Goal: Task Accomplishment & Management: Manage account settings

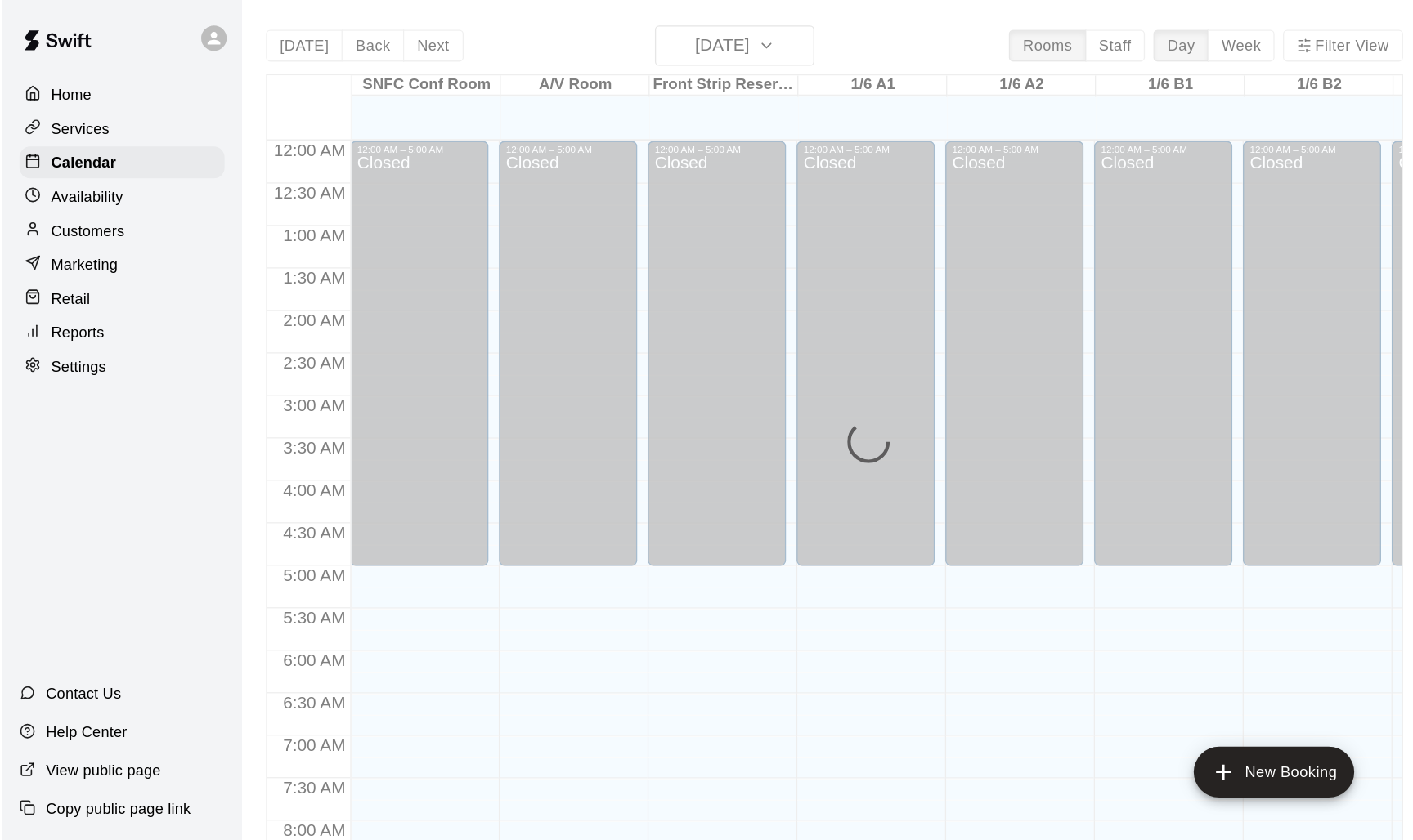
scroll to position [647, 0]
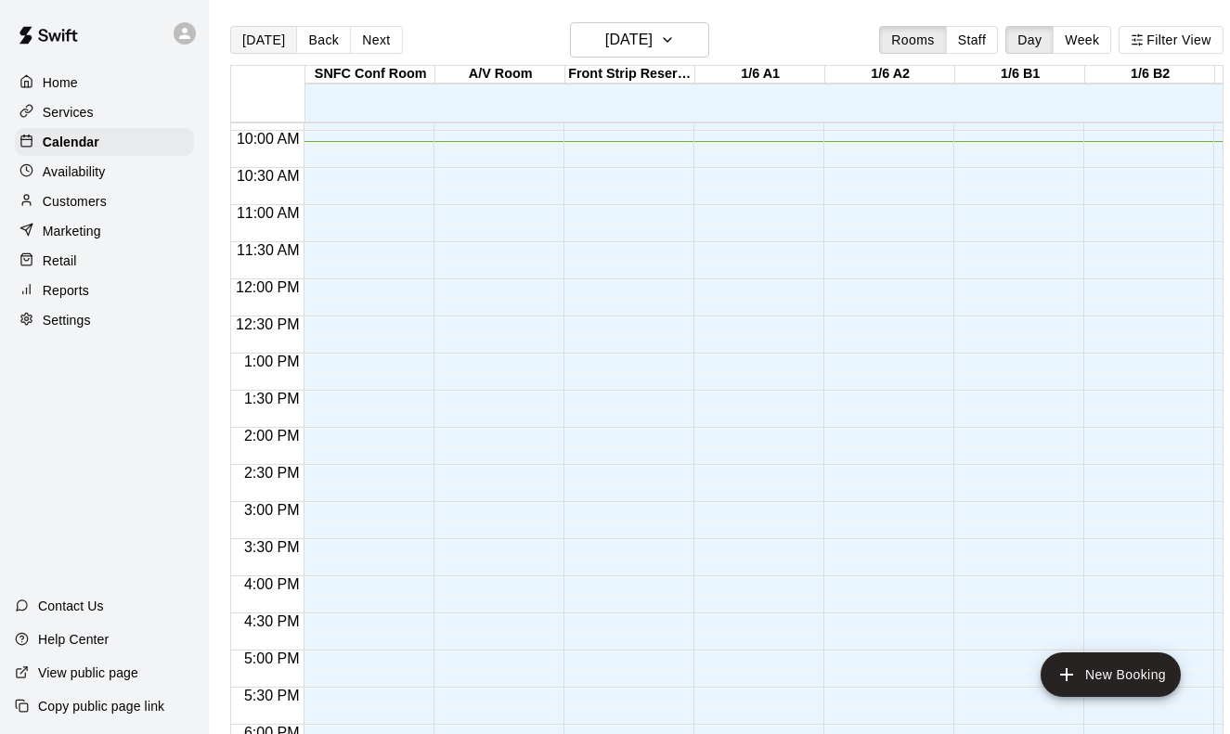
click at [264, 35] on button "[DATE]" at bounding box center [263, 40] width 67 height 28
click at [651, 41] on h6 "[DATE]" at bounding box center [628, 40] width 47 height 26
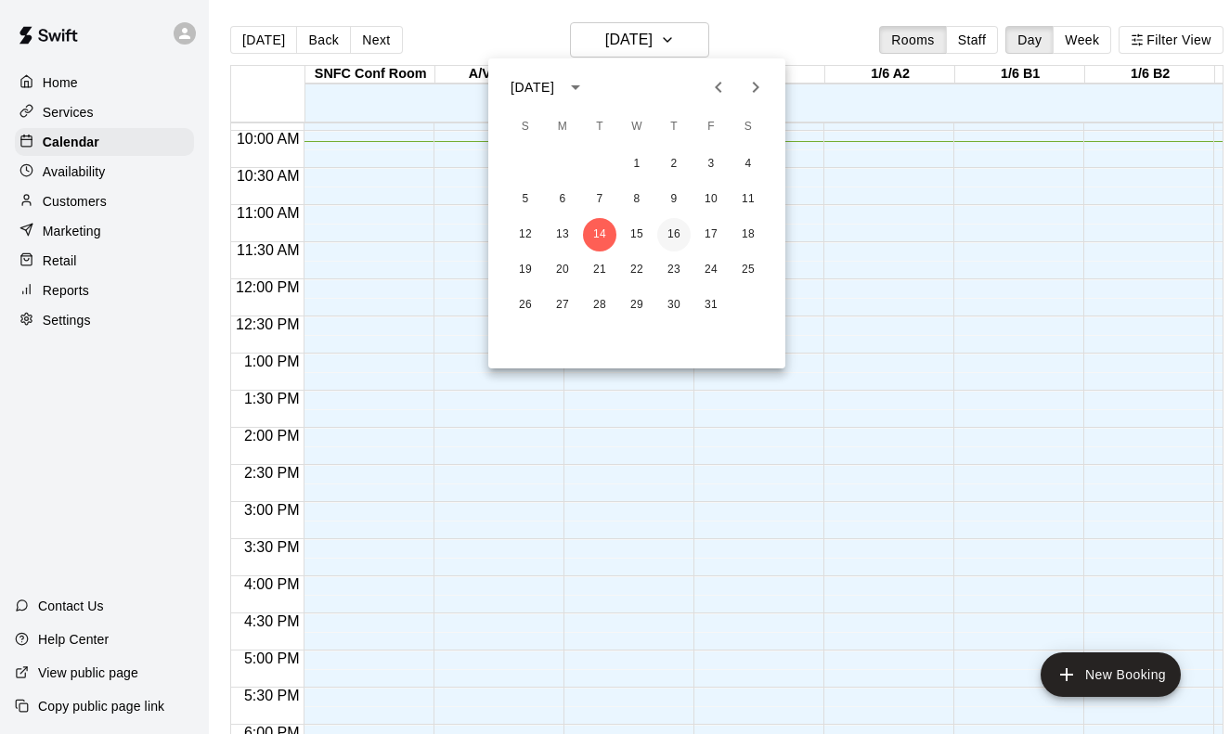
click at [669, 240] on button "16" at bounding box center [673, 234] width 33 height 33
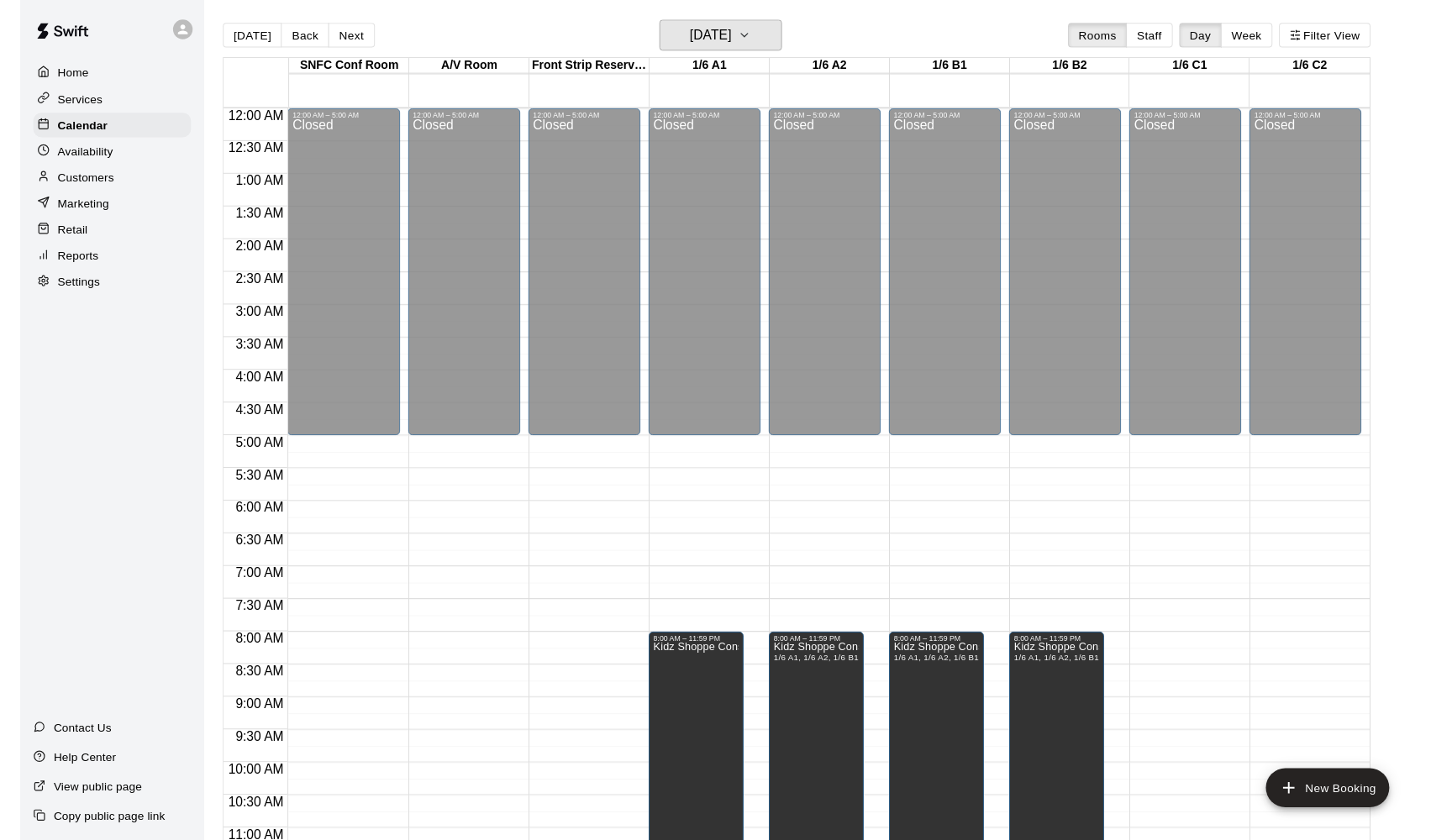
scroll to position [0, 0]
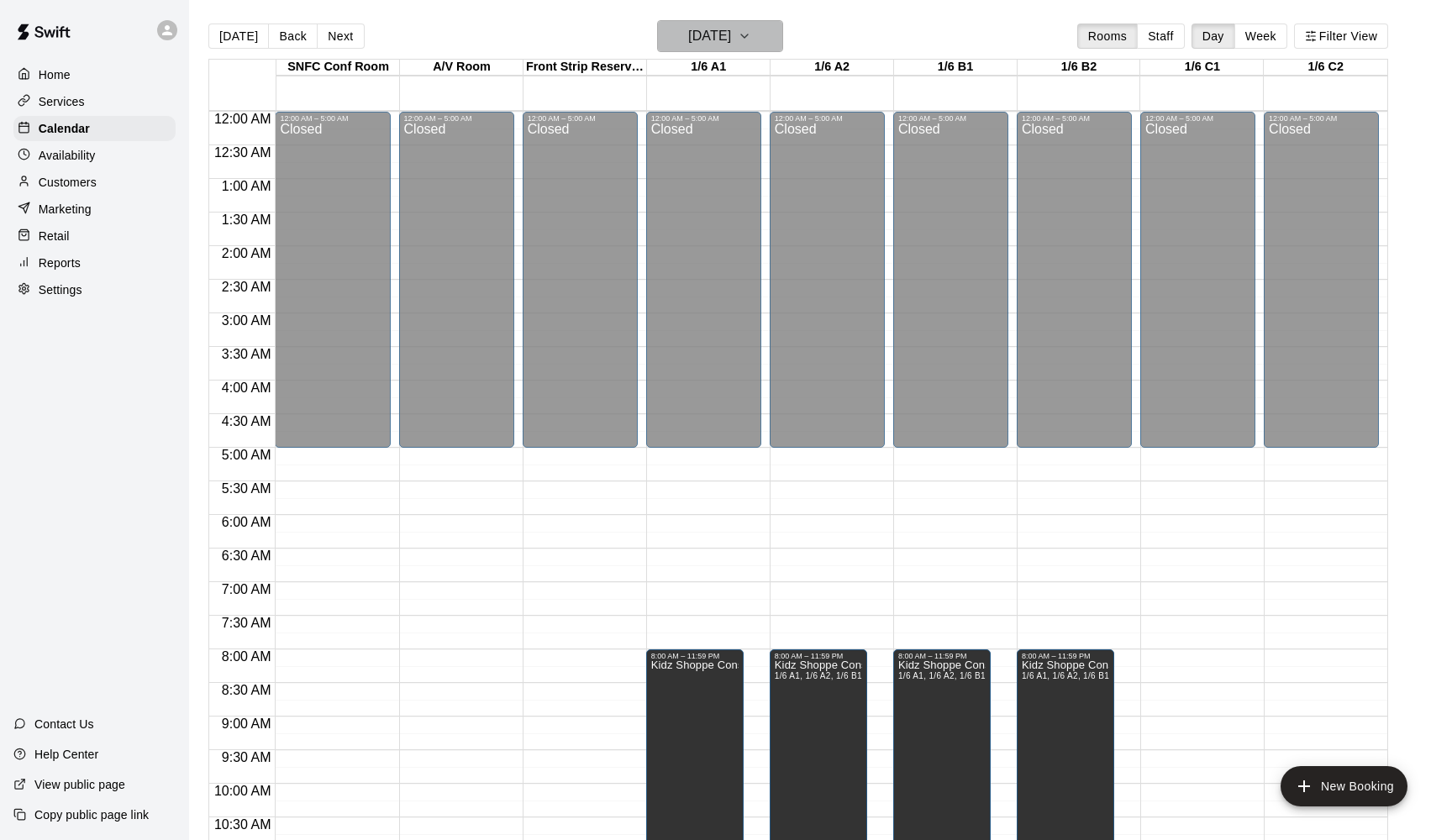
click at [696, 38] on h6 "[DATE]" at bounding box center [709, 36] width 43 height 24
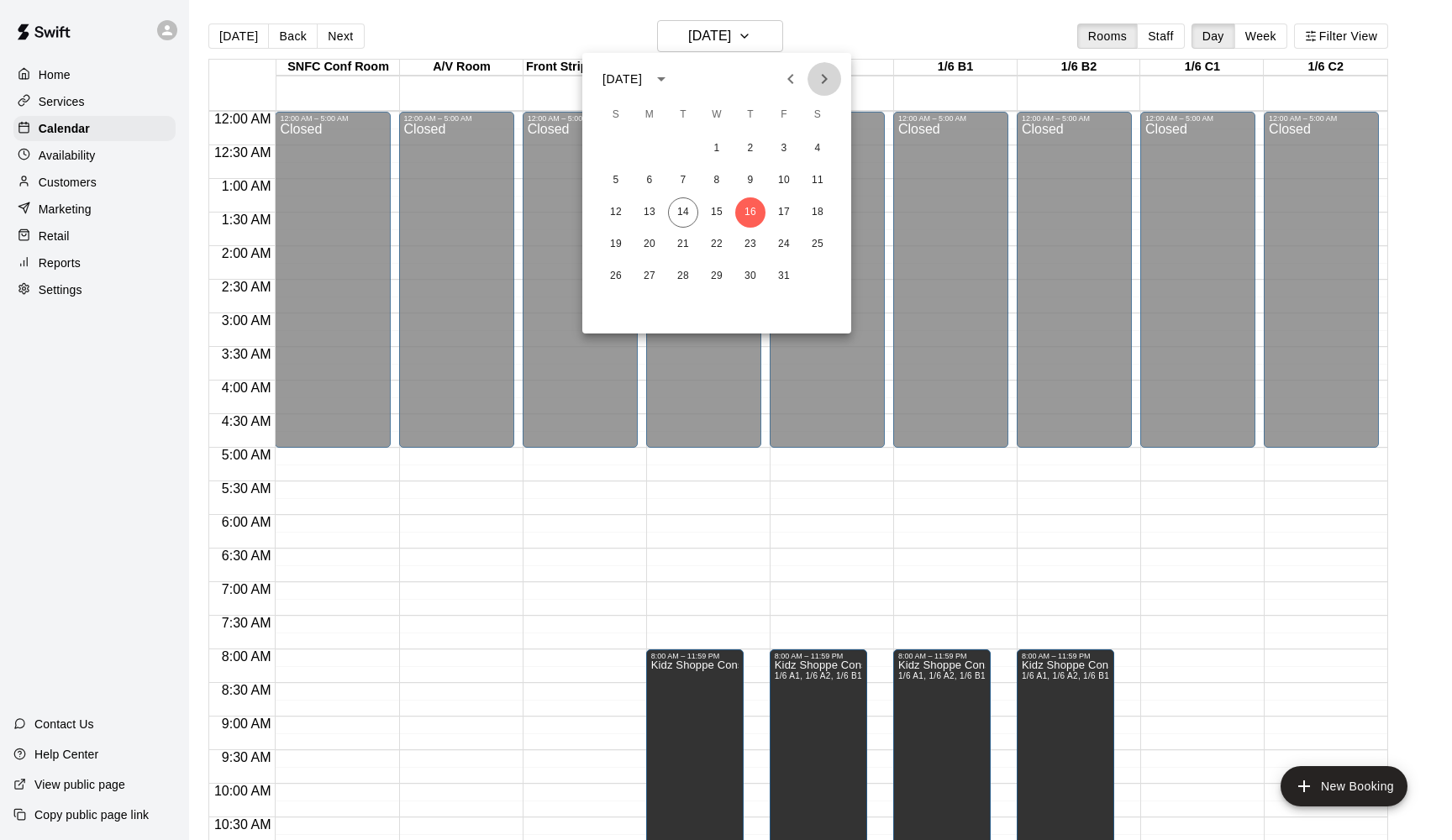
click at [827, 83] on icon "Next month" at bounding box center [825, 79] width 20 height 20
click at [812, 148] on button "7" at bounding box center [817, 148] width 30 height 30
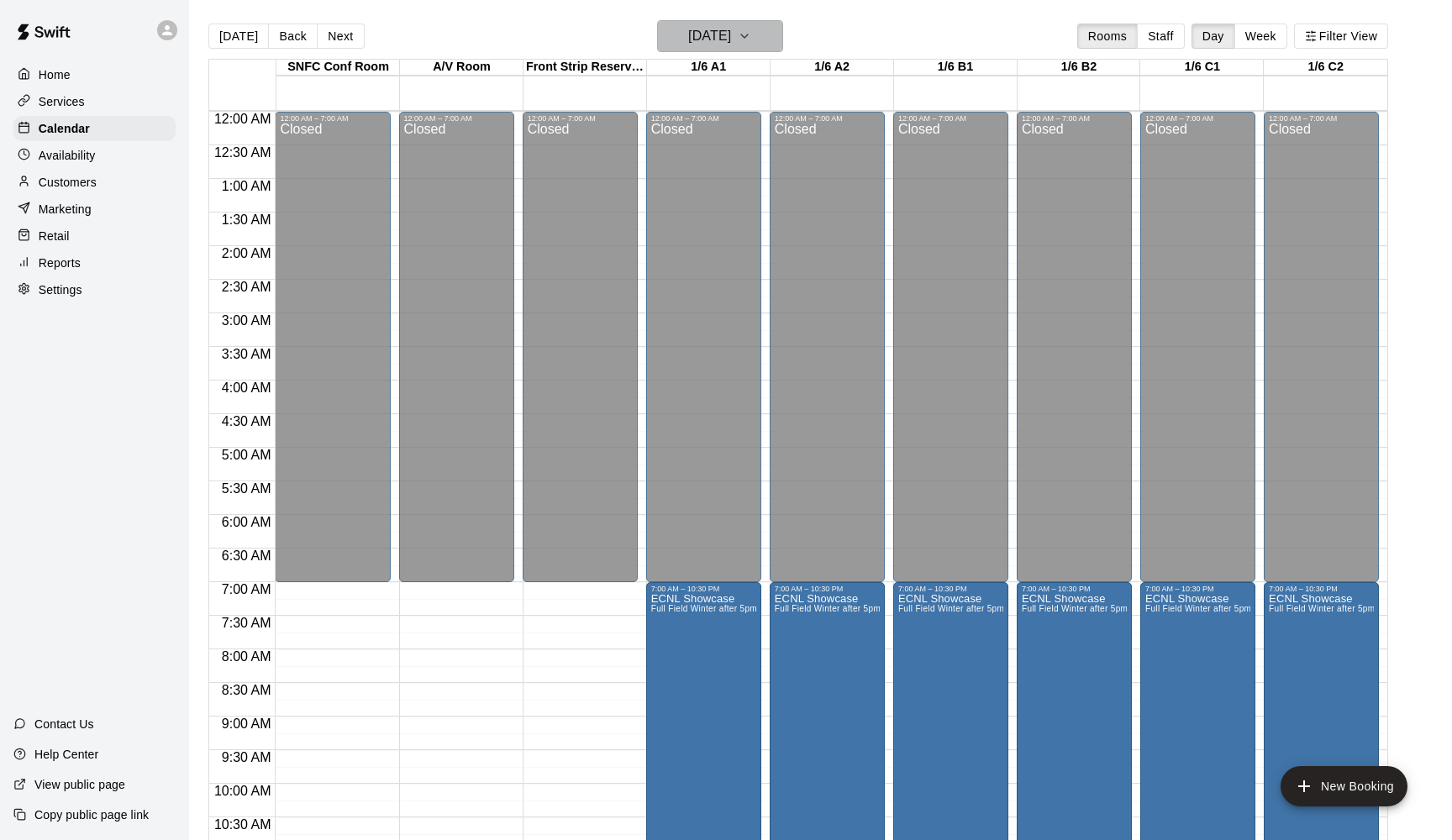
click at [721, 28] on h6 "[DATE]" at bounding box center [709, 36] width 43 height 24
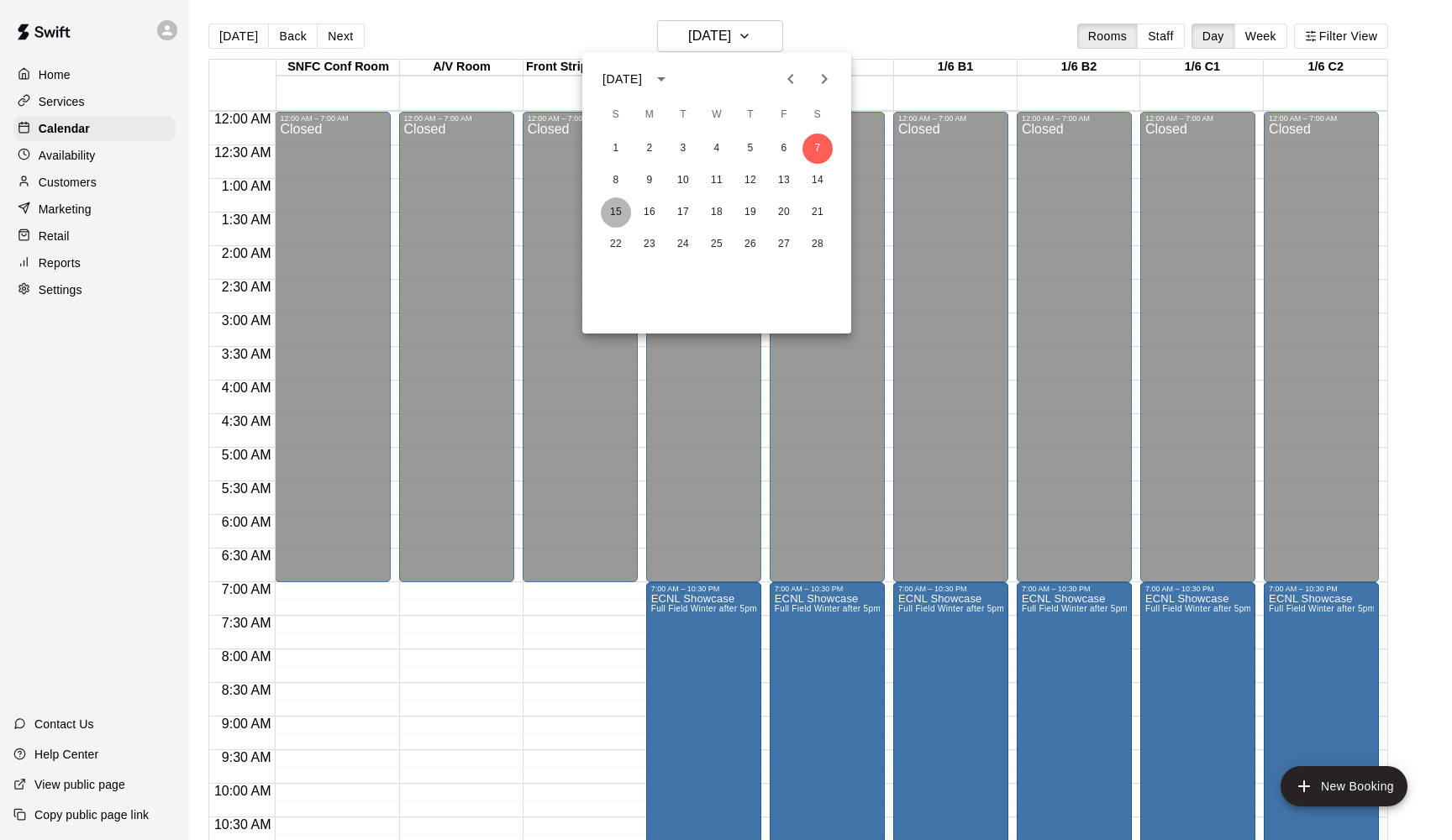
click at [620, 202] on button "15" at bounding box center [616, 212] width 30 height 30
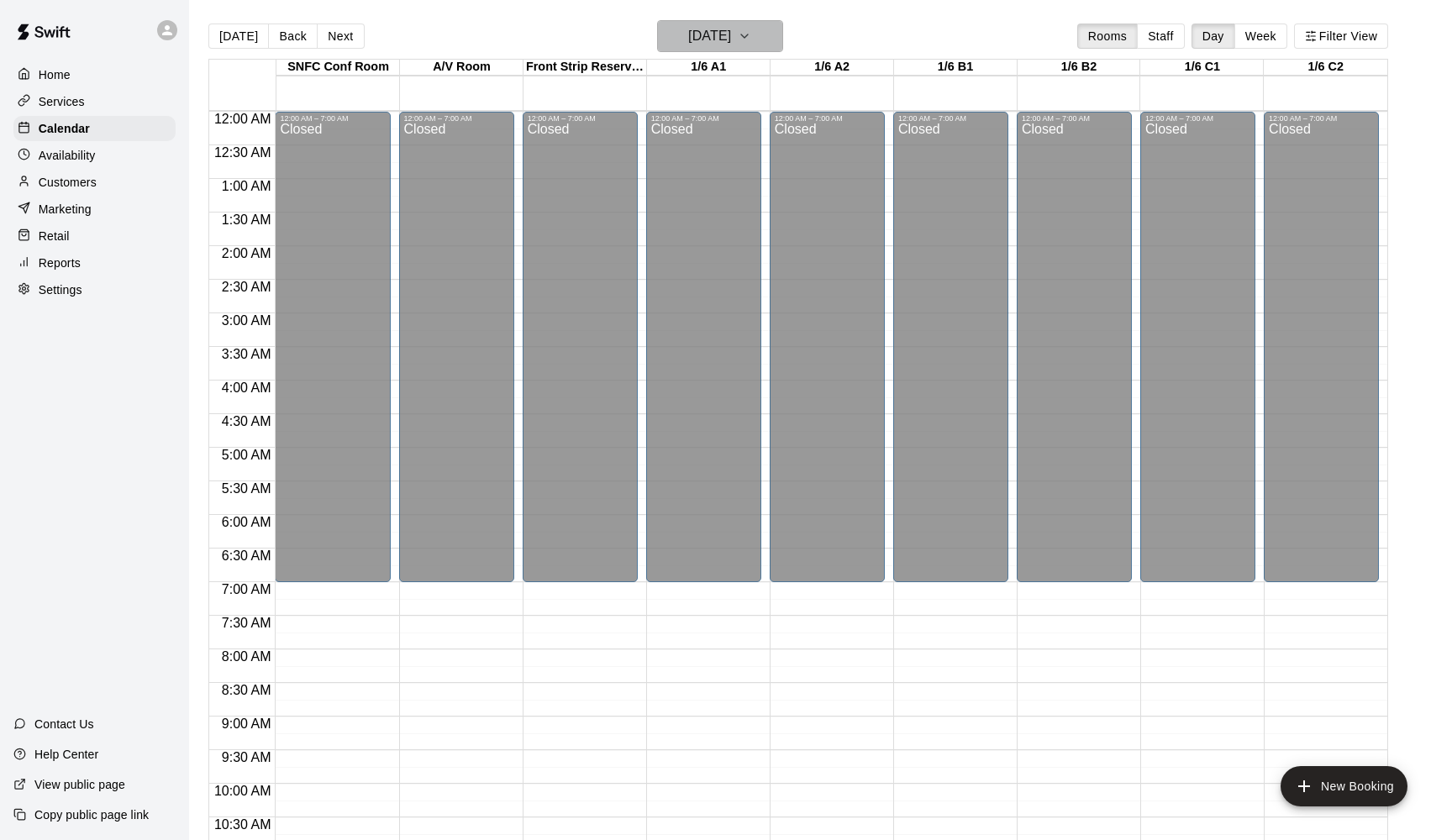
click at [688, 43] on h6 "[DATE]" at bounding box center [709, 36] width 43 height 24
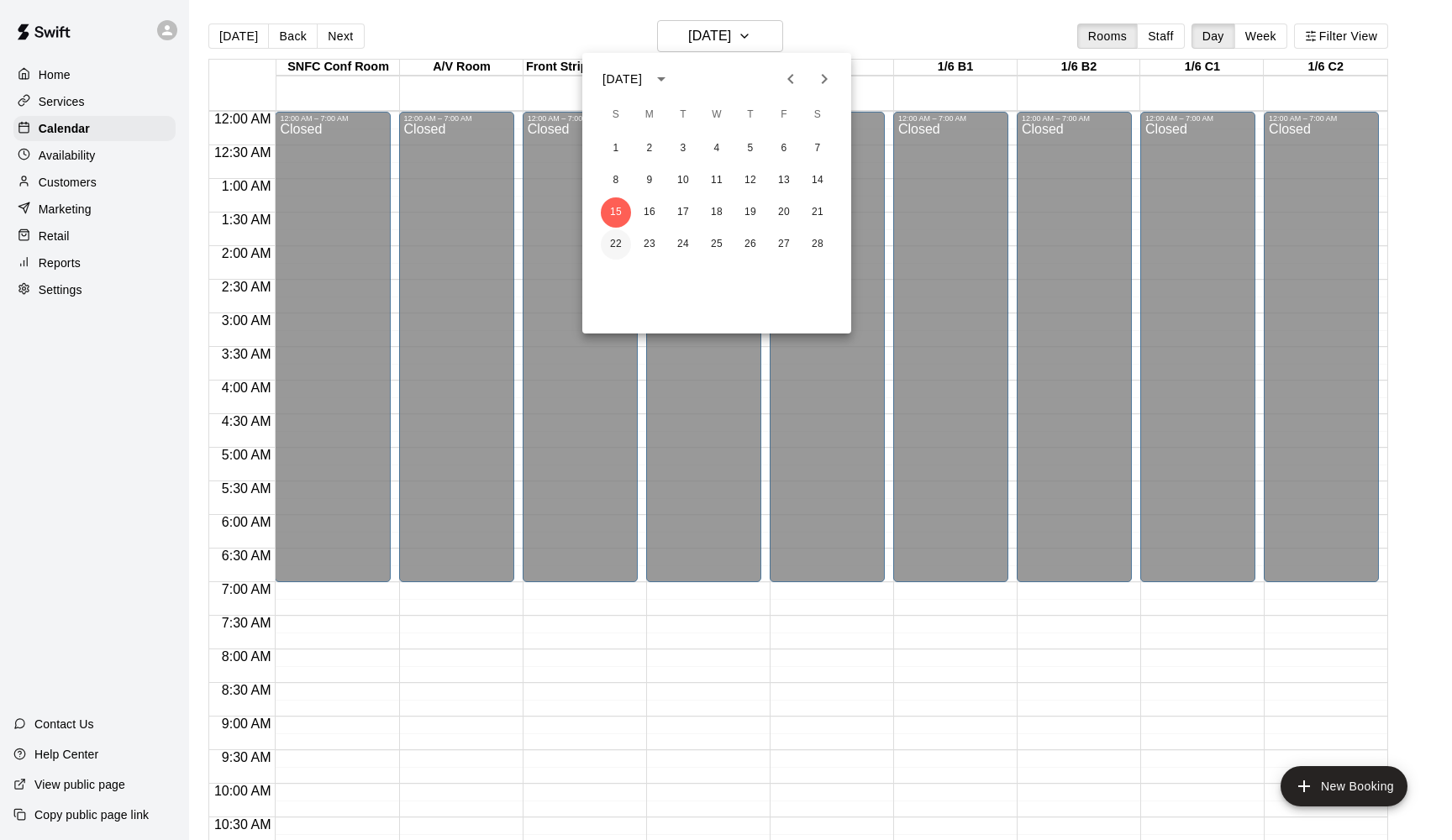
click at [617, 247] on button "22" at bounding box center [616, 243] width 30 height 30
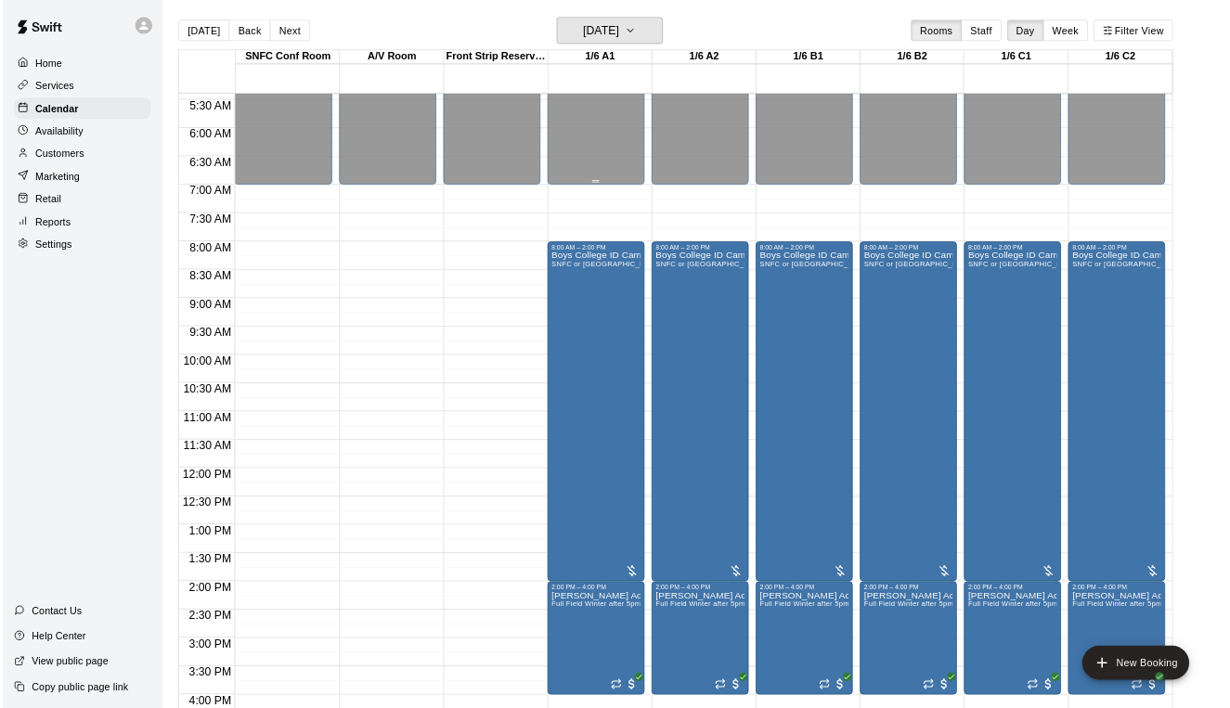
scroll to position [398, 0]
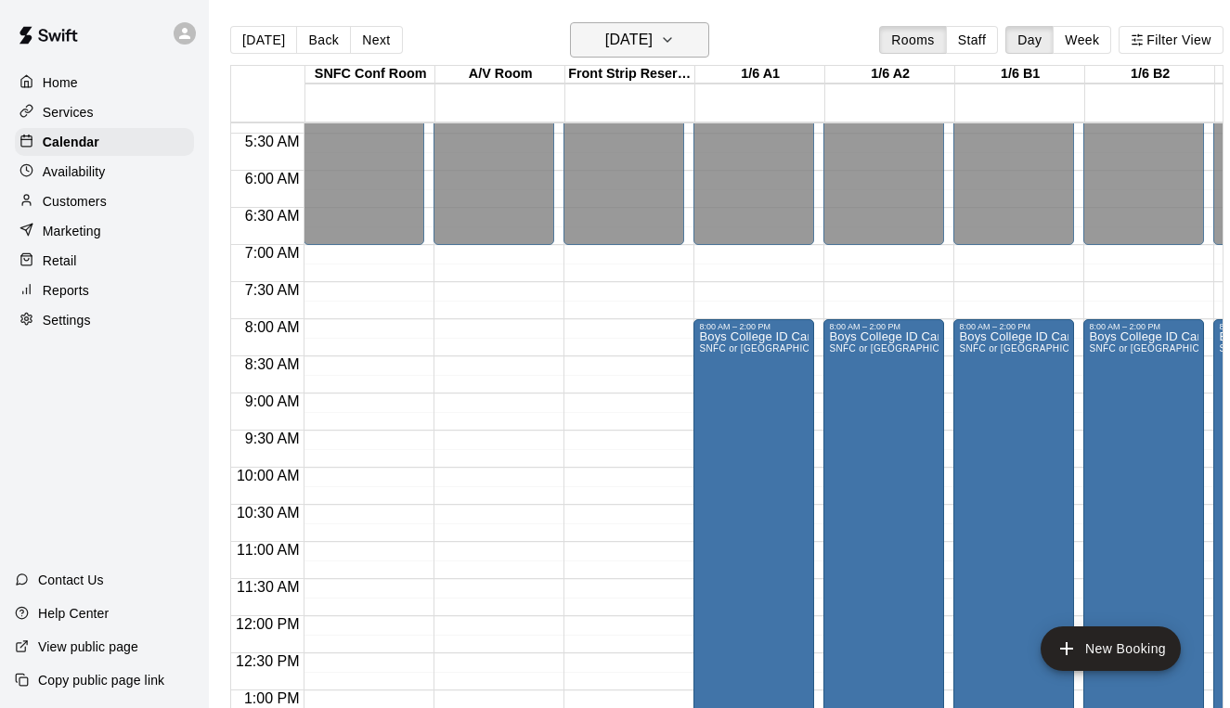
click at [626, 40] on h6 "[DATE]" at bounding box center [628, 40] width 47 height 26
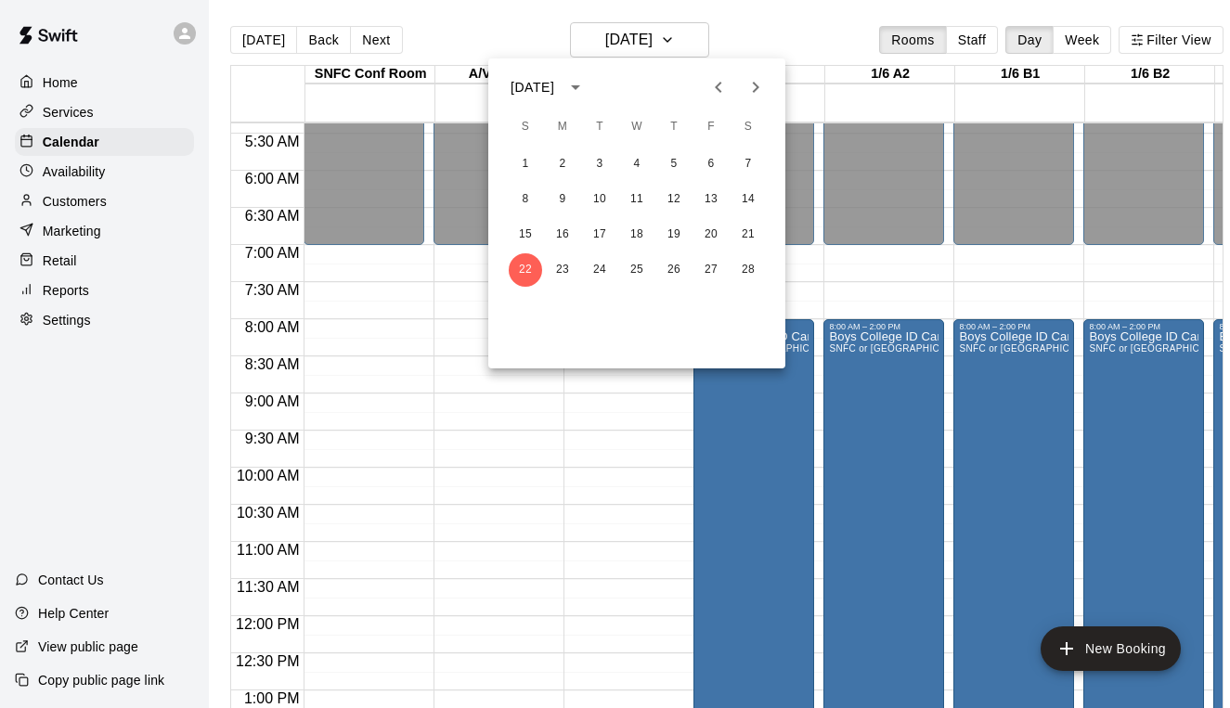
click at [721, 84] on icon "Previous month" at bounding box center [719, 87] width 22 height 22
click at [612, 192] on button "4" at bounding box center [599, 199] width 33 height 33
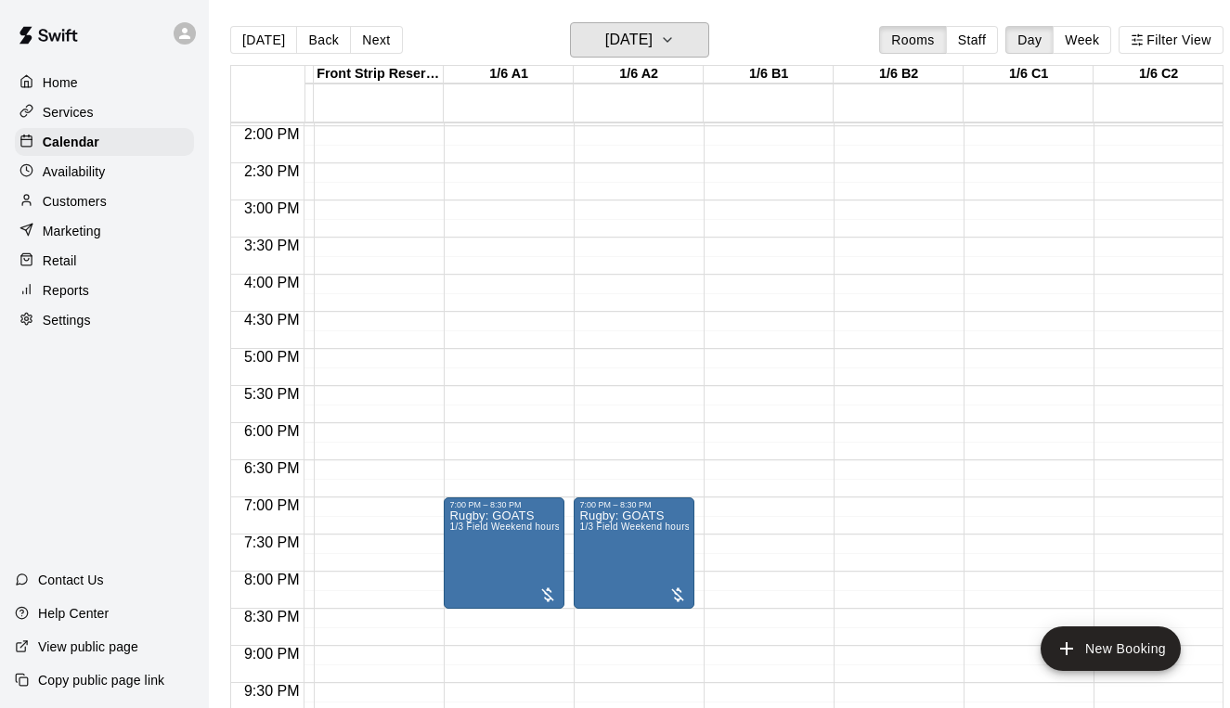
scroll to position [0, 250]
